Goal: Information Seeking & Learning: Compare options

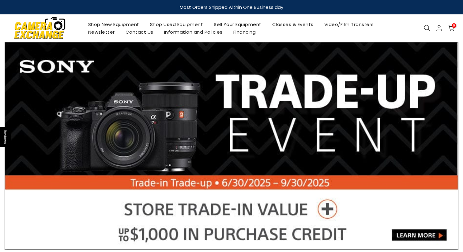
click at [168, 24] on link "Shop Used Equipment" at bounding box center [177, 25] width 64 height 8
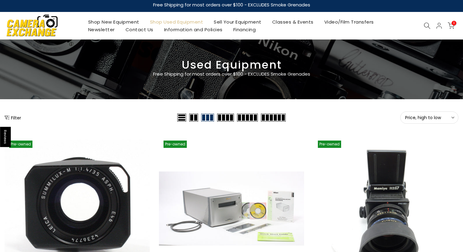
scroll to position [2, 0]
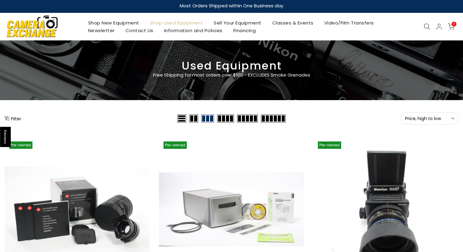
click at [16, 119] on button "Filter" at bounding box center [13, 119] width 17 height 6
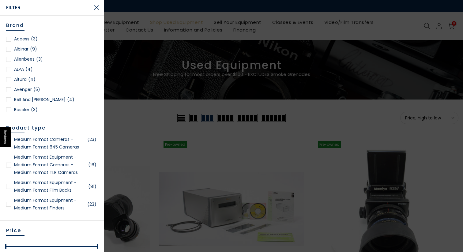
scroll to position [1116, 0]
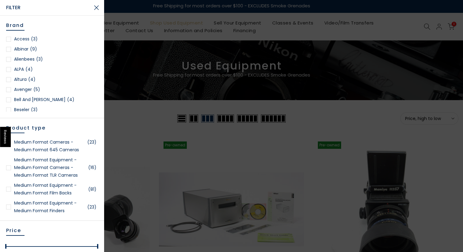
click at [55, 175] on link "Medium Format Equipment - Medium Format Cameras - Medium Format TLR Cameras (16)" at bounding box center [52, 167] width 92 height 23
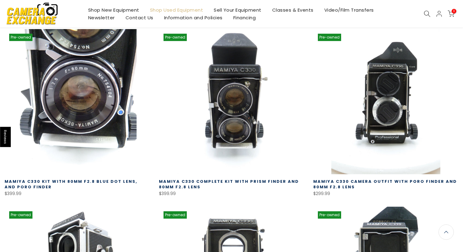
scroll to position [139, 0]
click at [87, 82] on link at bounding box center [77, 101] width 145 height 145
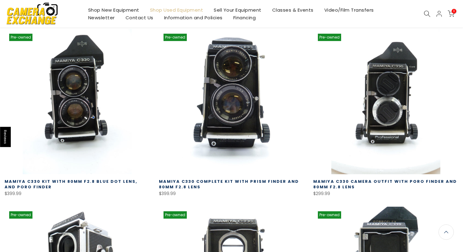
click at [221, 83] on link at bounding box center [231, 101] width 145 height 145
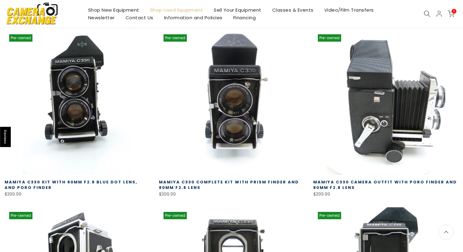
scroll to position [139, 0]
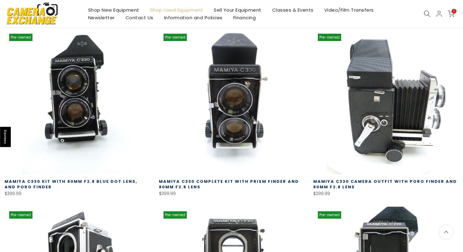
click at [372, 84] on link at bounding box center [386, 101] width 145 height 145
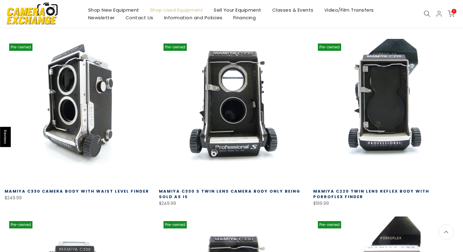
scroll to position [308, 0]
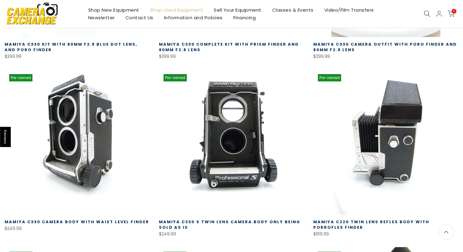
click at [385, 109] on link at bounding box center [386, 142] width 145 height 145
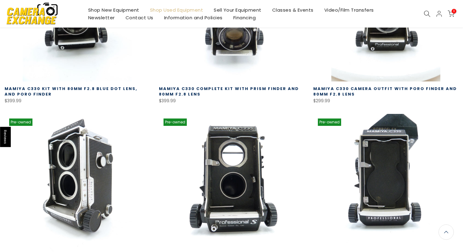
scroll to position [0, 0]
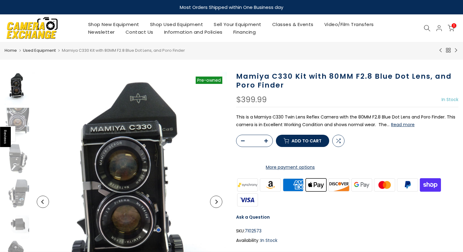
click at [403, 125] on button "Read more" at bounding box center [403, 125] width 24 height 6
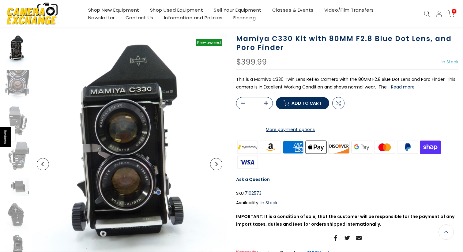
scroll to position [36, 0]
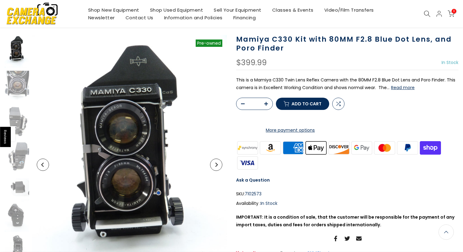
click at [216, 166] on icon "Next" at bounding box center [216, 165] width 2 height 4
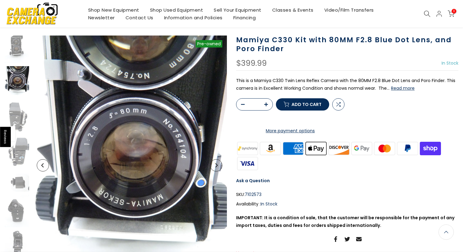
scroll to position [37, 0]
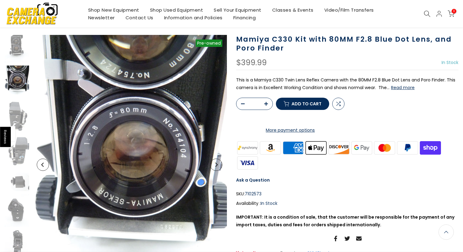
click at [216, 166] on icon "Next" at bounding box center [216, 165] width 2 height 4
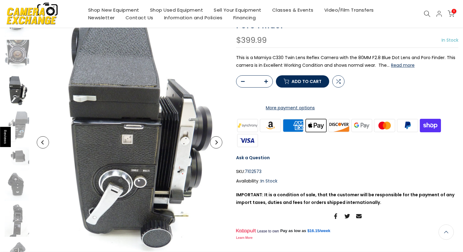
scroll to position [58, 0]
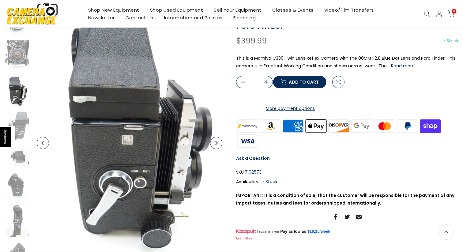
click at [216, 145] on icon "Next" at bounding box center [216, 143] width 4 height 4
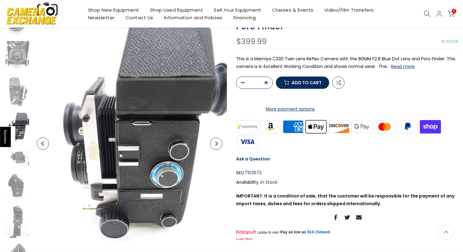
scroll to position [59, 0]
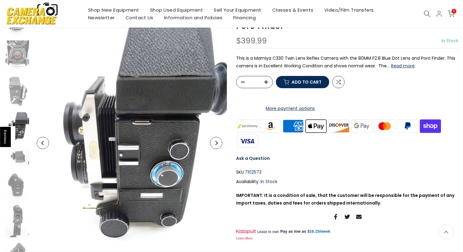
click at [216, 145] on icon "Next" at bounding box center [216, 143] width 4 height 4
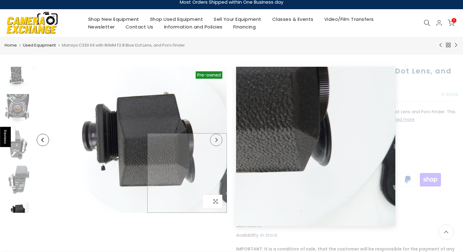
scroll to position [0, 0]
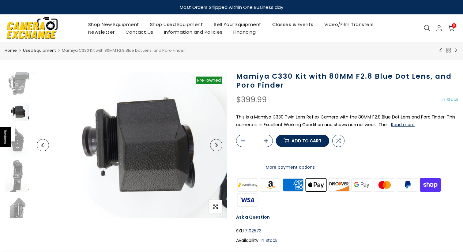
click at [216, 148] on button "Next" at bounding box center [216, 145] width 12 height 12
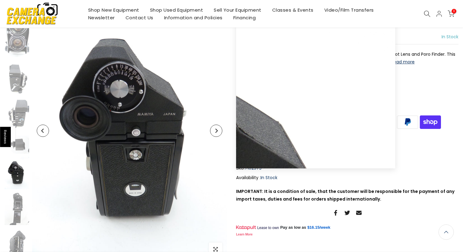
scroll to position [70, 0]
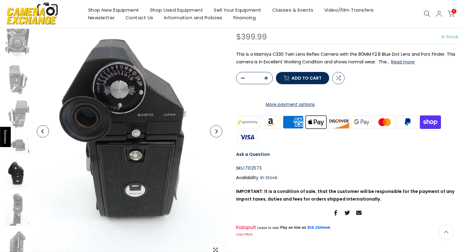
click at [216, 134] on button "Next" at bounding box center [216, 131] width 12 height 12
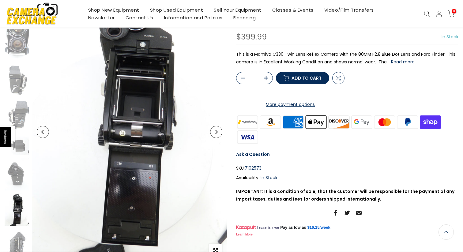
scroll to position [70, 0]
click at [216, 134] on button "Next" at bounding box center [216, 131] width 12 height 12
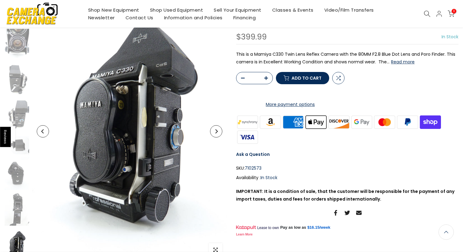
click at [216, 134] on button "Next" at bounding box center [216, 131] width 12 height 12
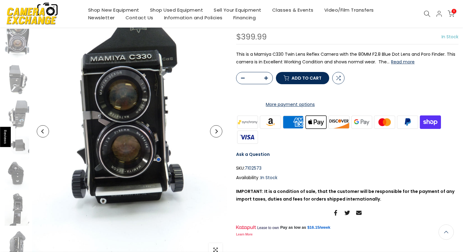
scroll to position [0, 0]
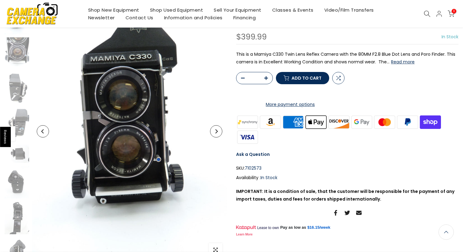
click at [216, 134] on button "Next" at bounding box center [216, 131] width 12 height 12
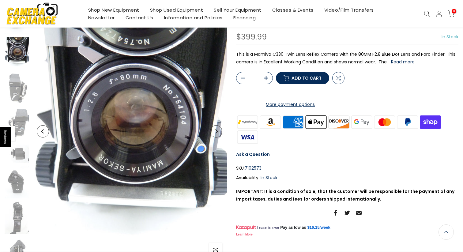
scroll to position [5, 0]
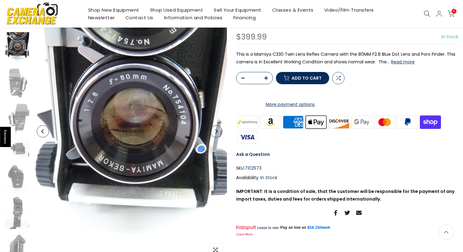
click at [216, 134] on button "Next" at bounding box center [216, 131] width 12 height 12
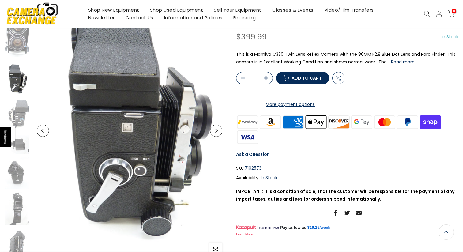
scroll to position [70, 0]
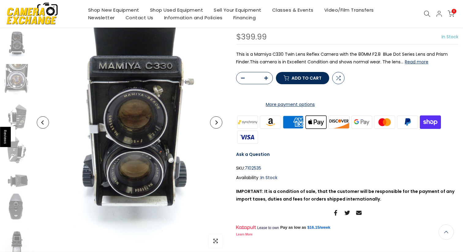
scroll to position [88, 0]
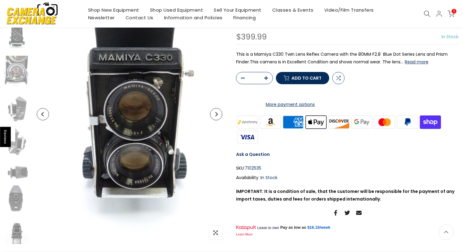
click at [218, 116] on icon "Next" at bounding box center [216, 114] width 4 height 4
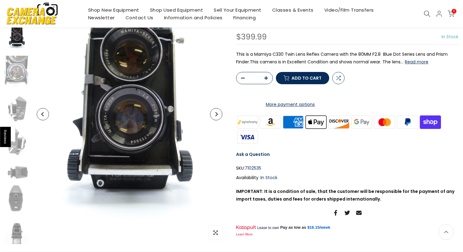
scroll to position [5, 0]
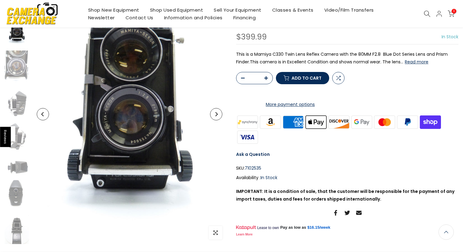
click at [218, 116] on icon "Next" at bounding box center [216, 114] width 4 height 4
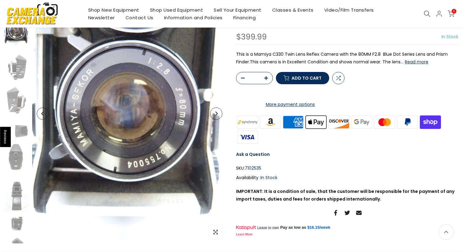
scroll to position [87, 0]
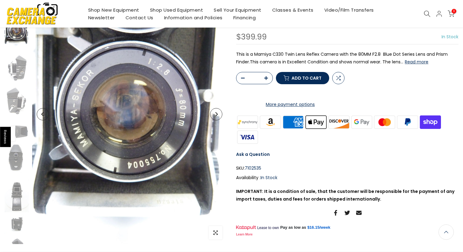
click at [217, 116] on icon "Next" at bounding box center [216, 114] width 4 height 4
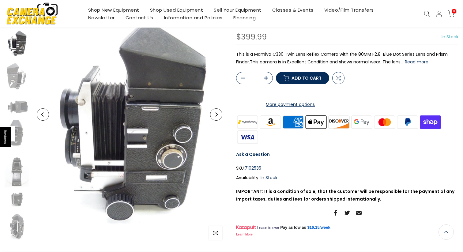
scroll to position [88, 0]
click at [217, 116] on icon "Next" at bounding box center [216, 114] width 4 height 4
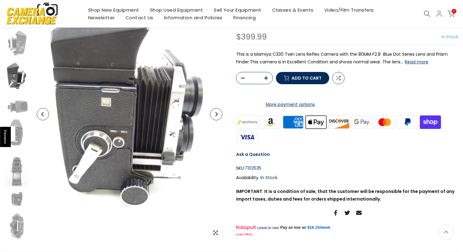
click at [217, 116] on icon "Next" at bounding box center [216, 114] width 4 height 4
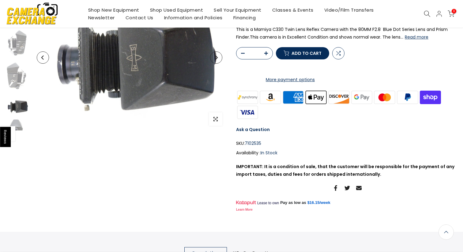
click at [217, 116] on span "button" at bounding box center [215, 118] width 13 height 13
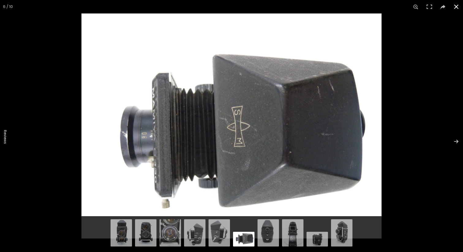
scroll to position [87, 0]
click at [455, 5] on button at bounding box center [456, 6] width 13 height 13
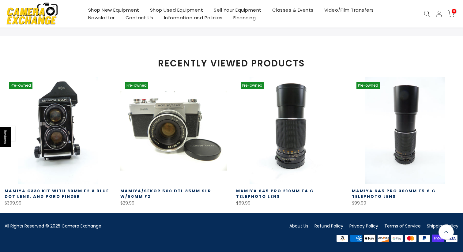
scroll to position [462, 0]
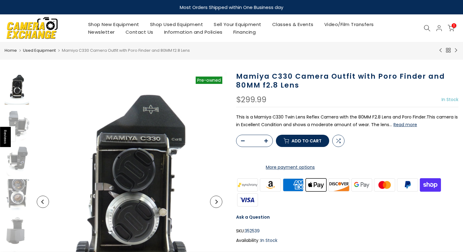
click at [401, 124] on button "Read more" at bounding box center [406, 125] width 24 height 6
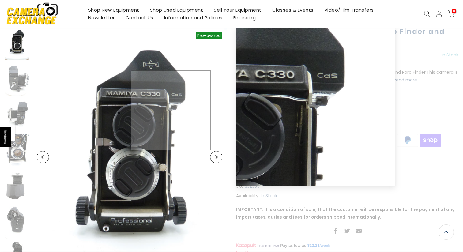
scroll to position [51, 0]
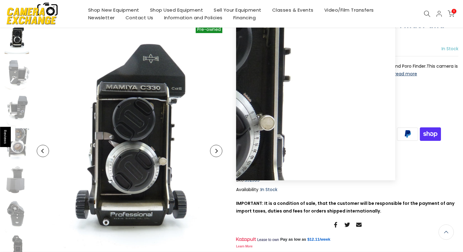
click at [220, 151] on button "Next" at bounding box center [216, 151] width 12 height 12
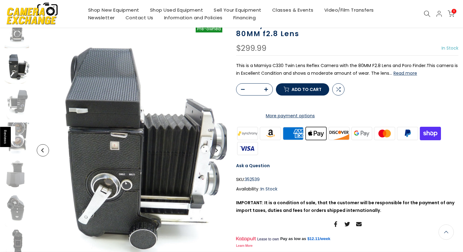
scroll to position [50, 0]
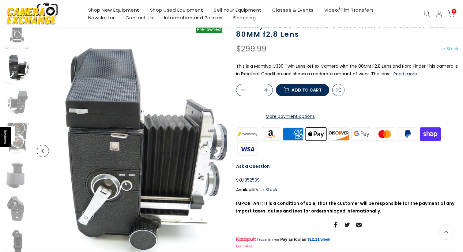
click at [220, 151] on button "Next" at bounding box center [216, 151] width 12 height 12
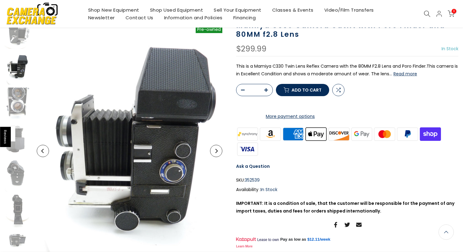
click at [220, 151] on button "Next" at bounding box center [216, 151] width 12 height 12
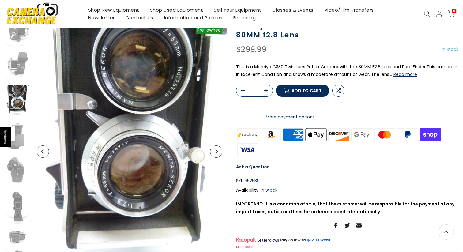
scroll to position [51, 0]
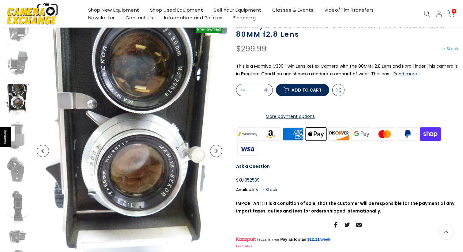
click at [220, 151] on button "Next" at bounding box center [216, 151] width 12 height 12
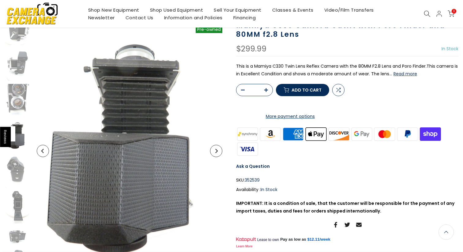
click at [220, 151] on button "Next" at bounding box center [216, 151] width 12 height 12
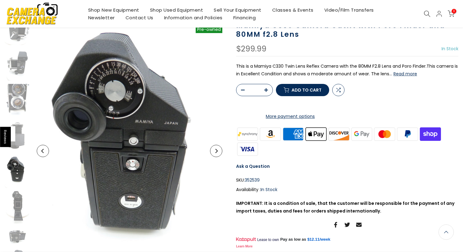
click at [220, 151] on button "Next" at bounding box center [216, 151] width 12 height 12
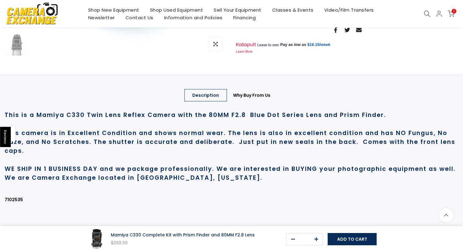
scroll to position [276, 0]
